Goal: Information Seeking & Learning: Learn about a topic

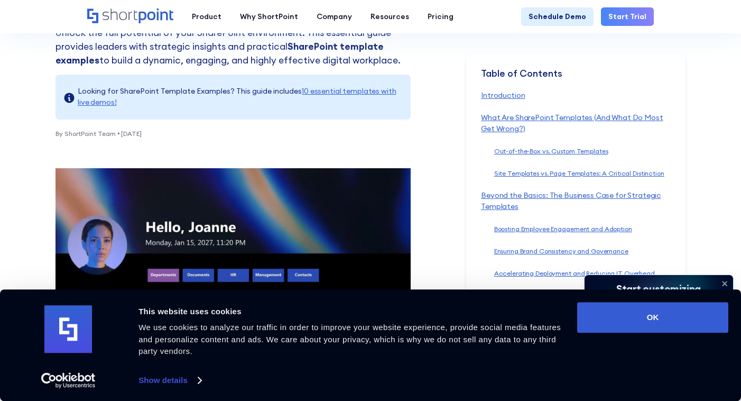
scroll to position [280, 0]
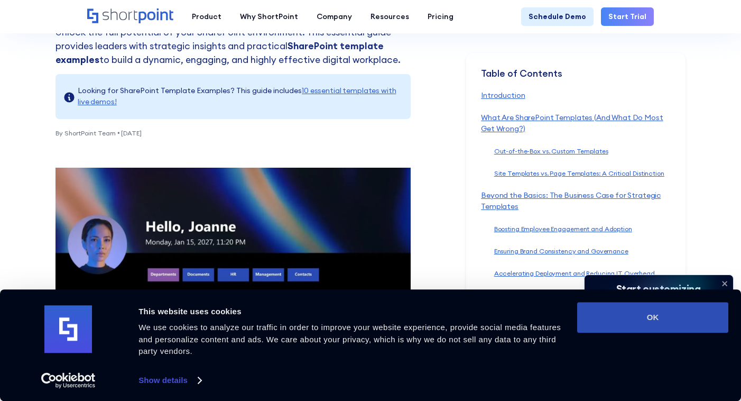
click at [684, 308] on button "OK" at bounding box center [652, 317] width 151 height 31
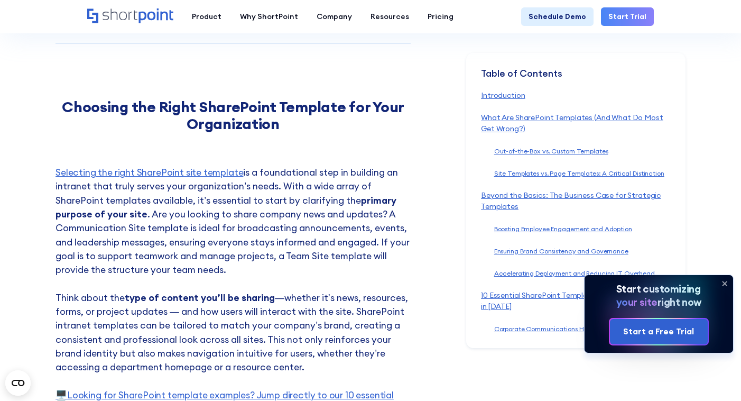
scroll to position [2050, 0]
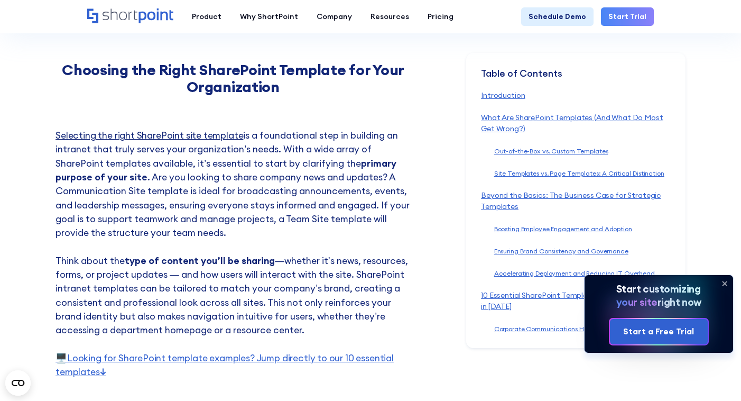
click at [204, 129] on link "Selecting the right SharePoint site template" at bounding box center [149, 135] width 188 height 12
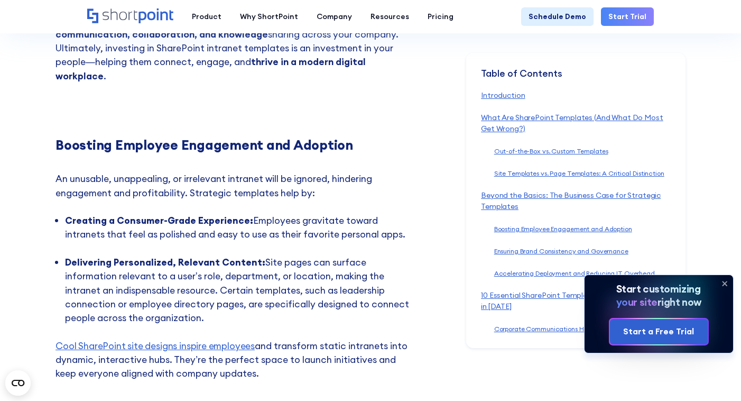
scroll to position [2899, 0]
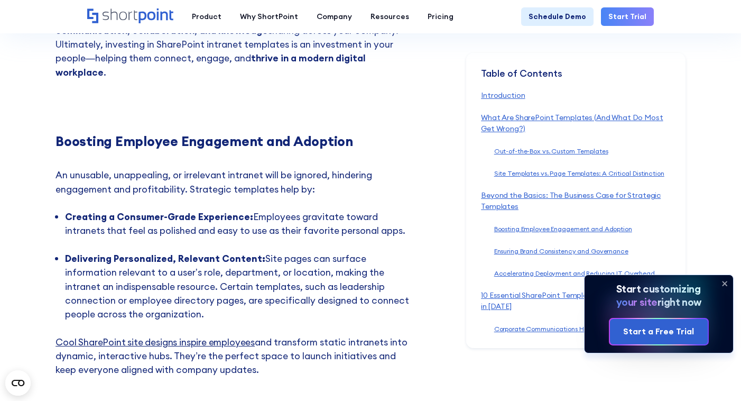
click at [244, 336] on link "Cool SharePoint site designs inspire employees" at bounding box center [154, 342] width 199 height 12
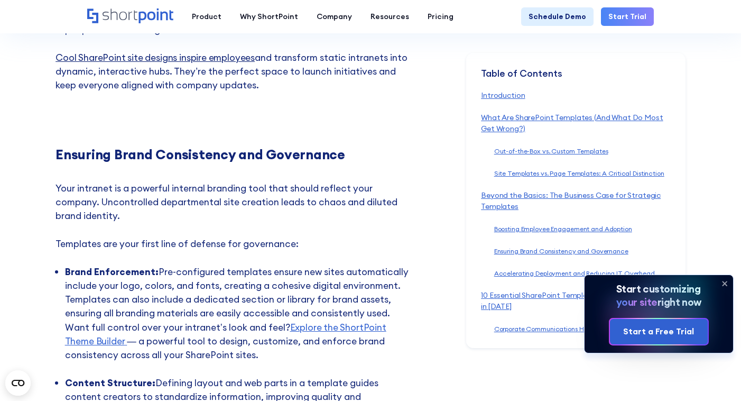
scroll to position [3225, 0]
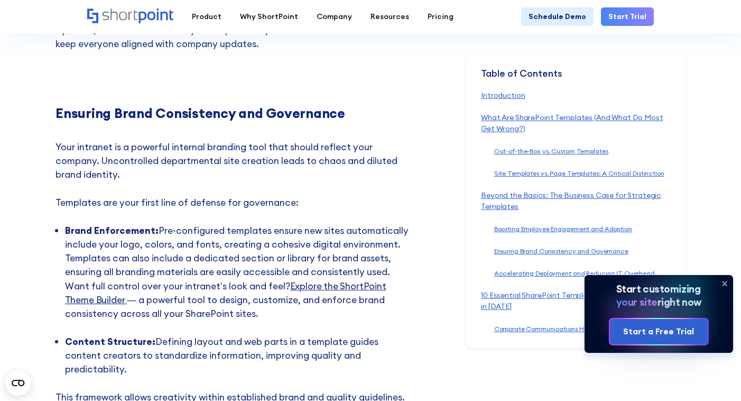
click at [346, 280] on link "Explore the ShortPoint Theme Builder" at bounding box center [225, 293] width 321 height 26
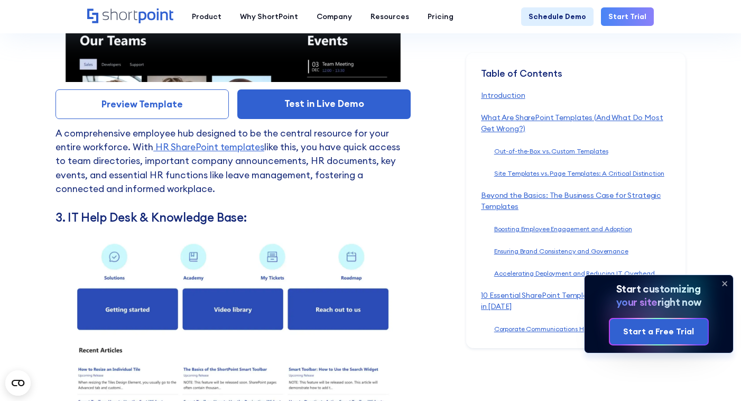
scroll to position [4997, 0]
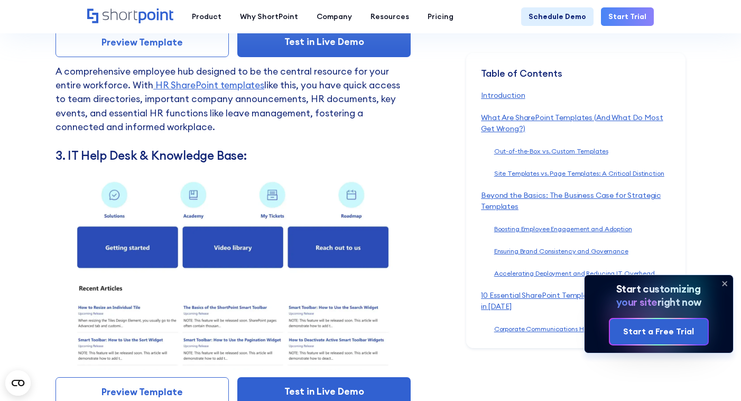
click at [269, 256] on img at bounding box center [232, 270] width 355 height 200
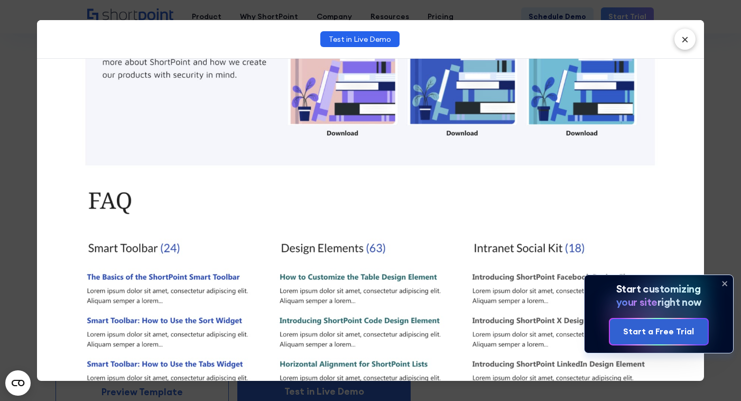
scroll to position [607, 0]
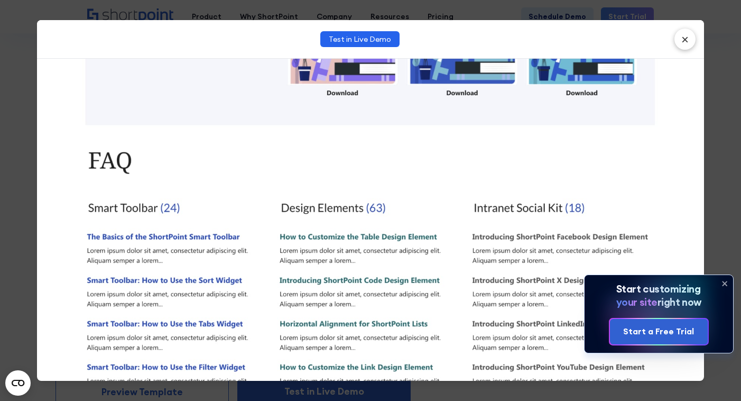
click at [726, 284] on icon at bounding box center [724, 283] width 17 height 17
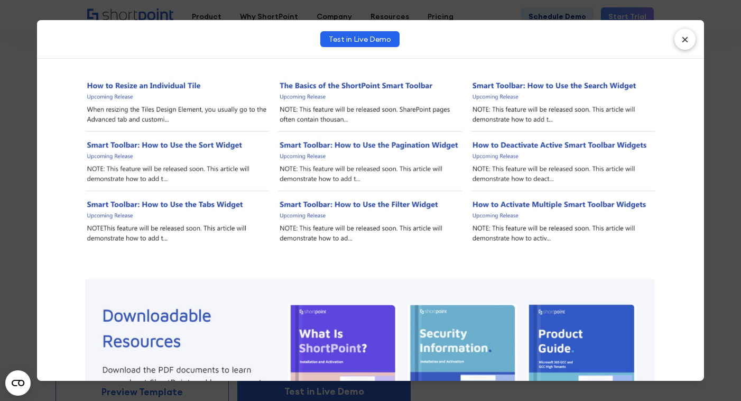
scroll to position [0, 0]
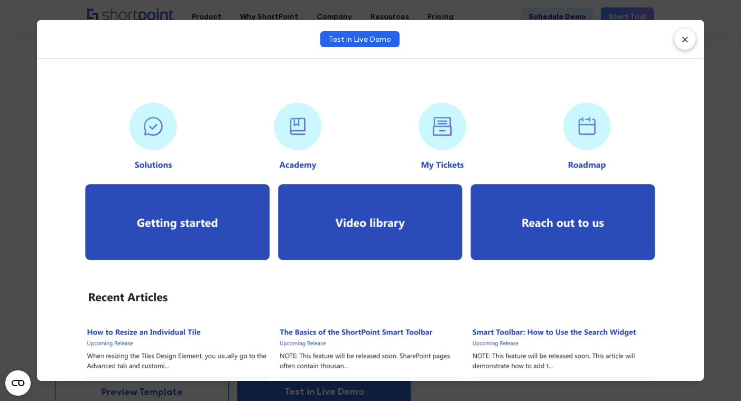
click at [712, 279] on div "Test in Live Demo ×" at bounding box center [370, 200] width 741 height 401
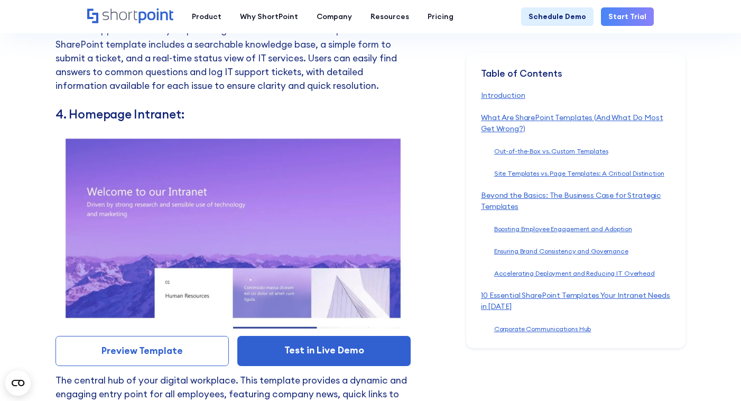
scroll to position [5393, 0]
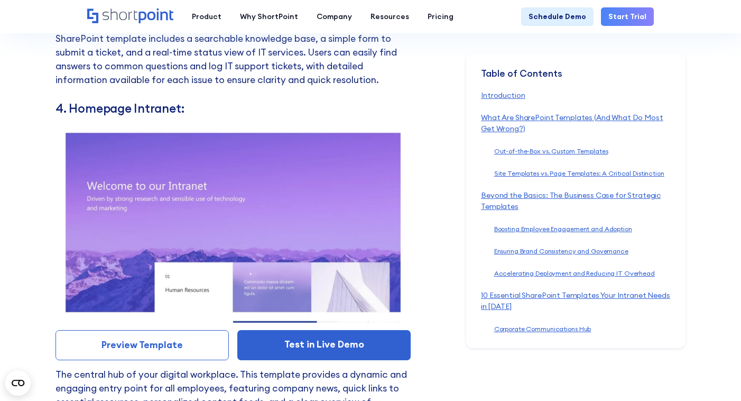
click at [270, 244] on img at bounding box center [232, 223] width 355 height 200
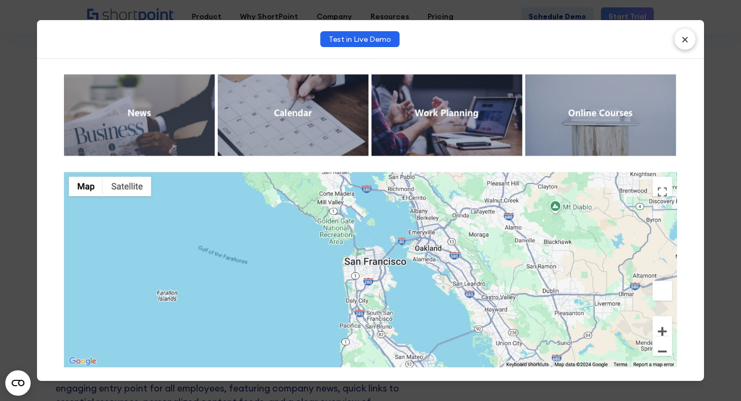
scroll to position [975, 0]
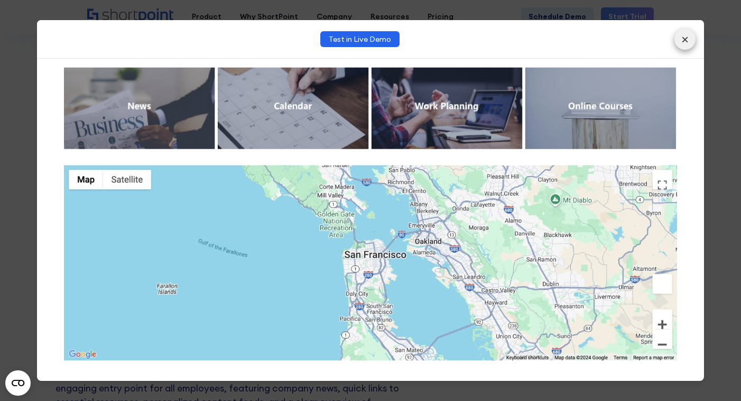
click at [683, 46] on button "×" at bounding box center [684, 39] width 21 height 21
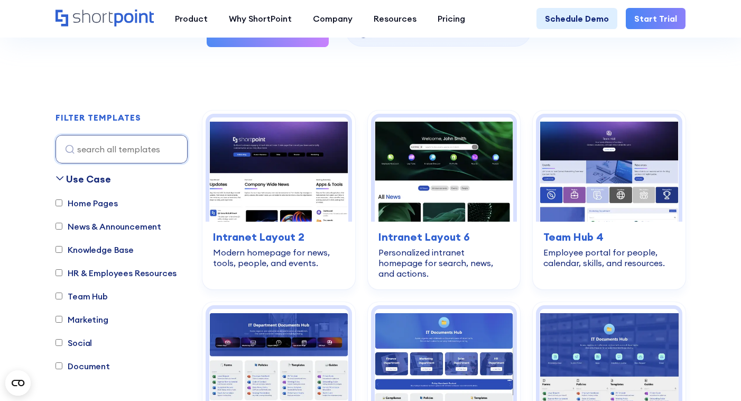
scroll to position [271, 0]
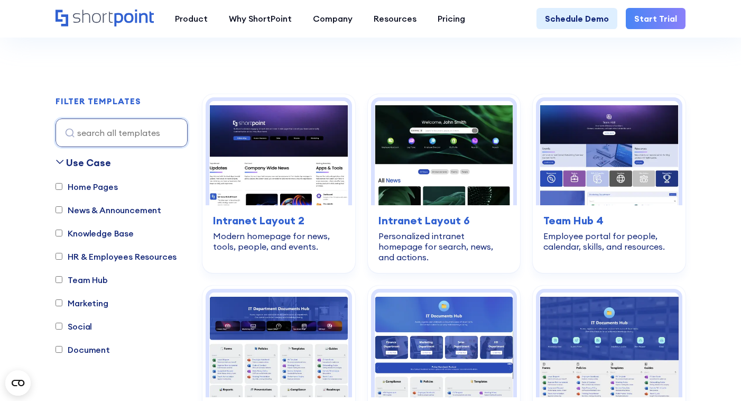
click at [115, 232] on label "Knowledge Base" at bounding box center [94, 233] width 78 height 13
click at [62, 232] on input "Knowledge Base" at bounding box center [58, 232] width 7 height 7
checkbox input "true"
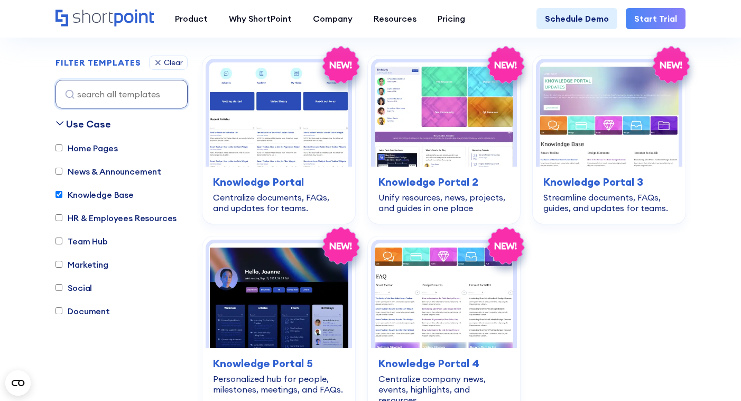
scroll to position [312, 0]
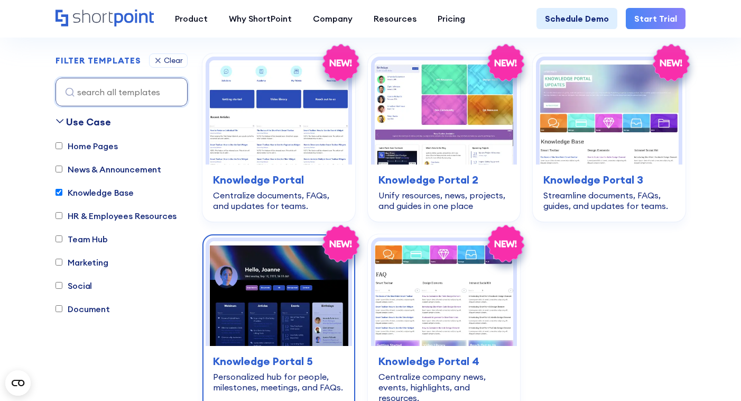
click at [326, 295] on img at bounding box center [278, 293] width 139 height 105
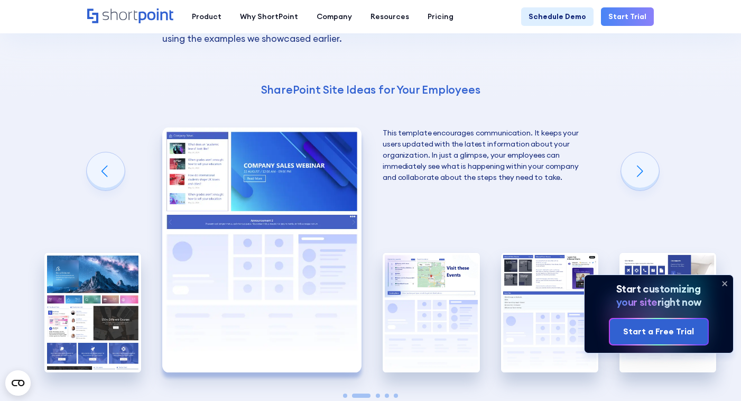
scroll to position [1585, 0]
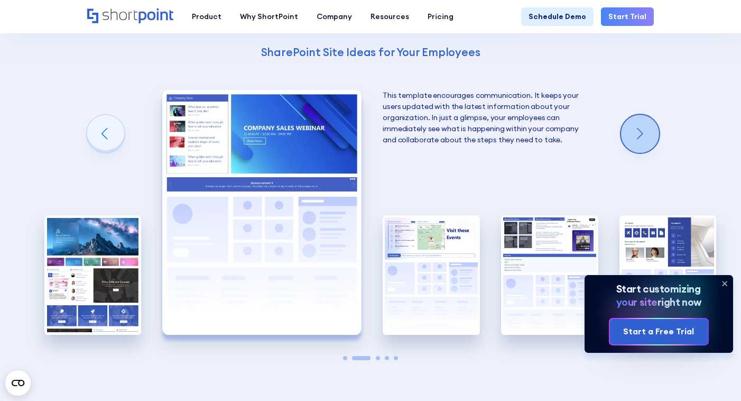
click at [640, 137] on div "Next slide" at bounding box center [640, 134] width 38 height 38
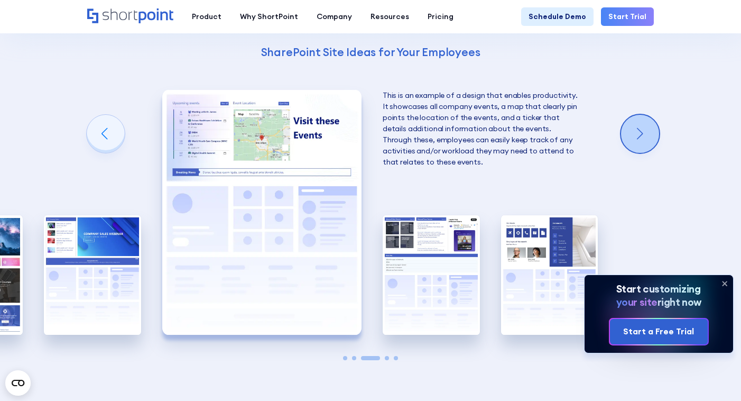
click at [640, 137] on div "Next slide" at bounding box center [640, 134] width 38 height 38
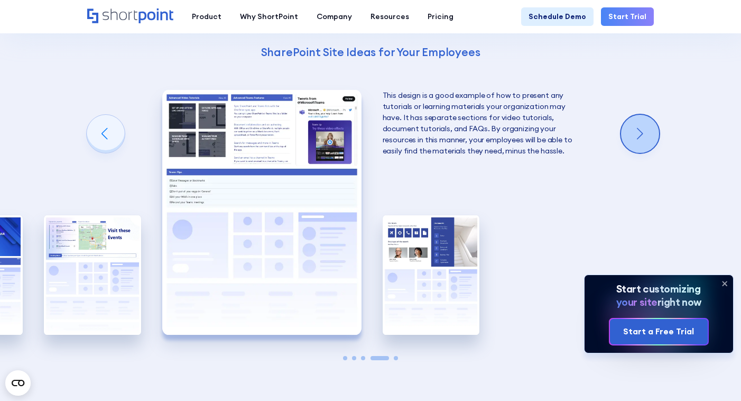
click at [640, 137] on div "Next slide" at bounding box center [640, 134] width 38 height 38
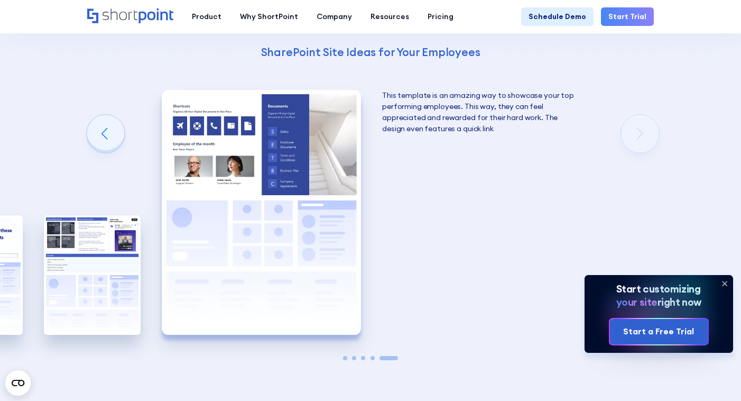
click at [640, 137] on div "Using Cool SharePoint Web Parts to Create an Effective Design Wondering where t…" at bounding box center [370, 117] width 741 height 677
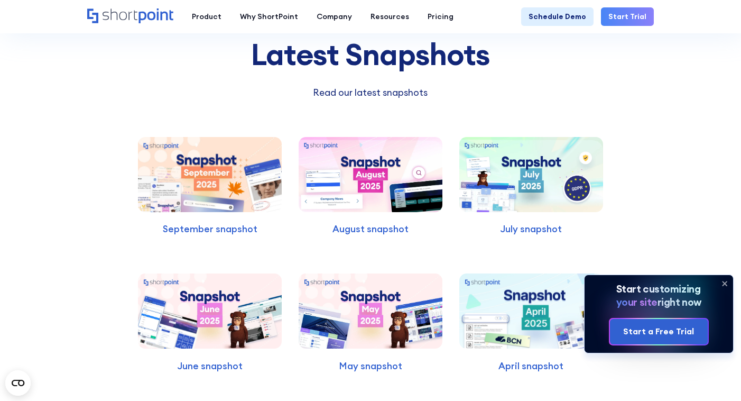
scroll to position [2363, 0]
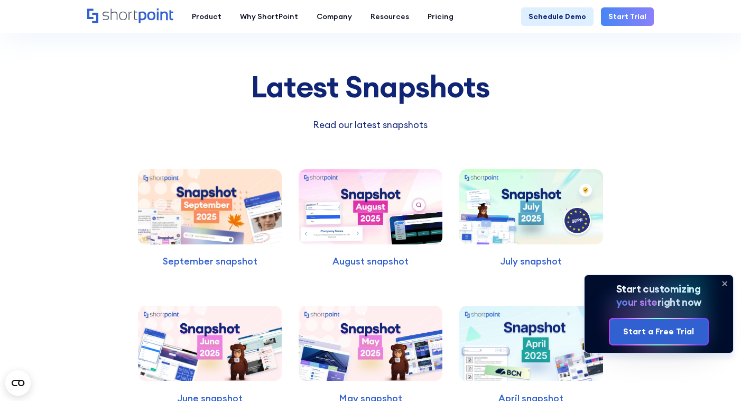
click at [299, 184] on img at bounding box center [371, 207] width 144 height 76
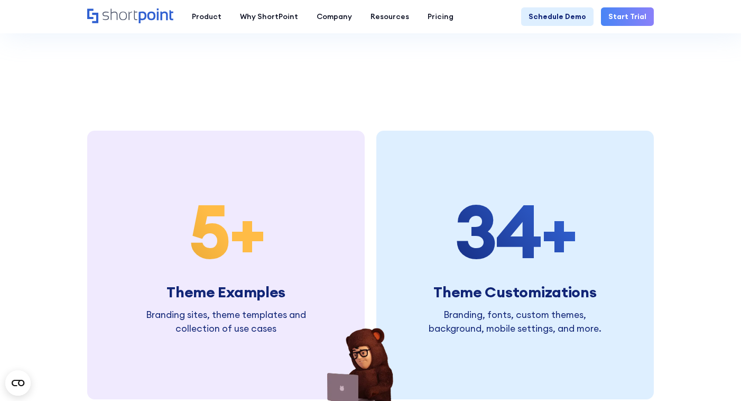
scroll to position [2098, 0]
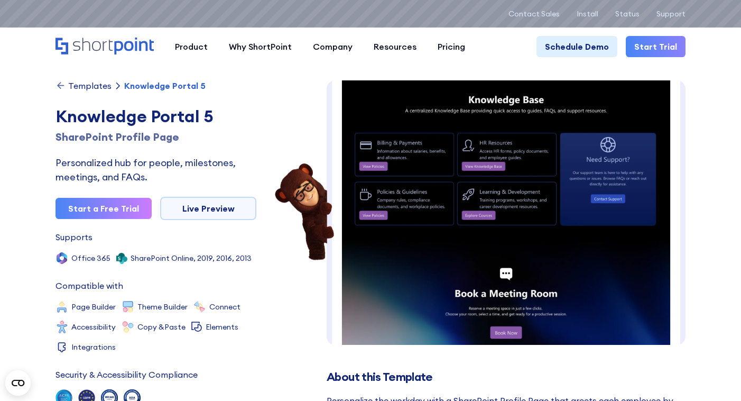
scroll to position [625, 0]
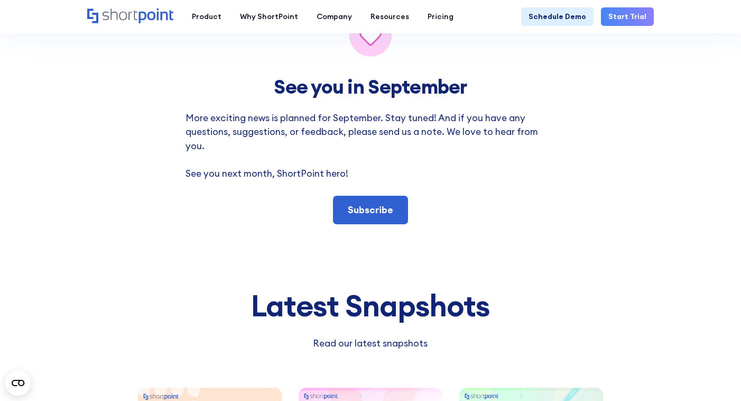
scroll to position [4148, 0]
